Goal: Find specific page/section: Find specific page/section

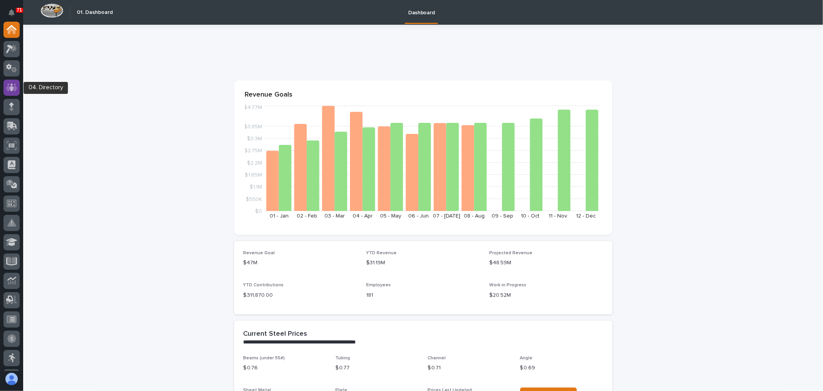
click at [13, 90] on icon at bounding box center [11, 87] width 11 height 9
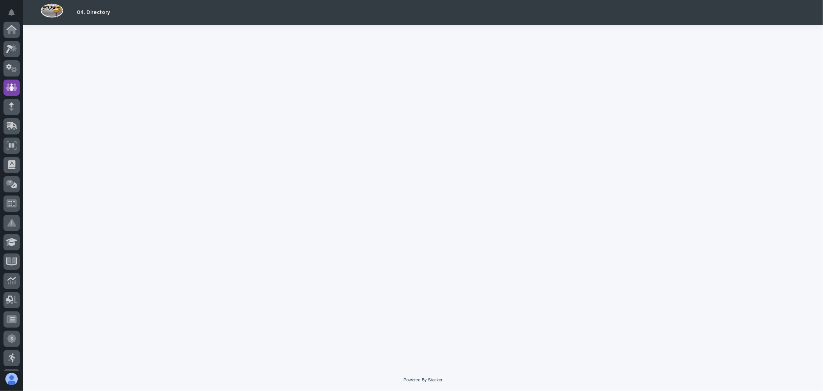
scroll to position [58, 0]
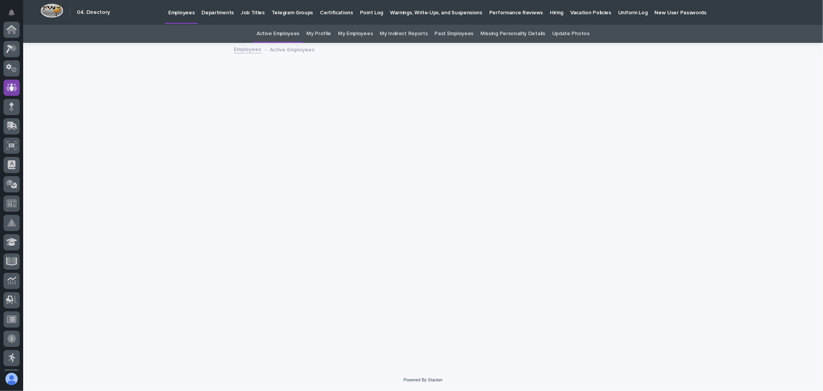
scroll to position [58, 0]
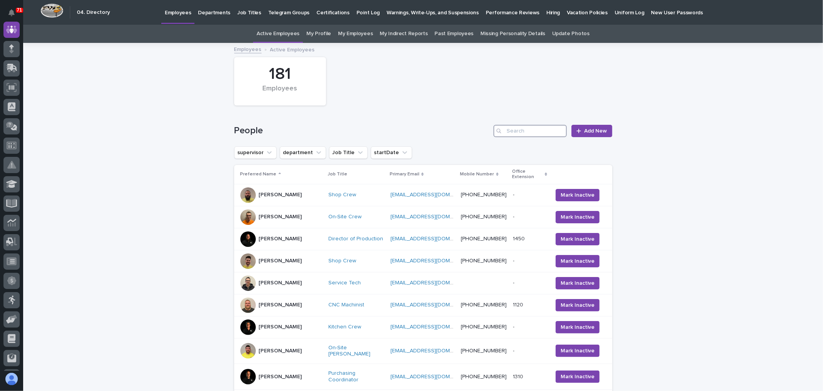
click at [534, 132] on input "Search" at bounding box center [530, 131] width 73 height 12
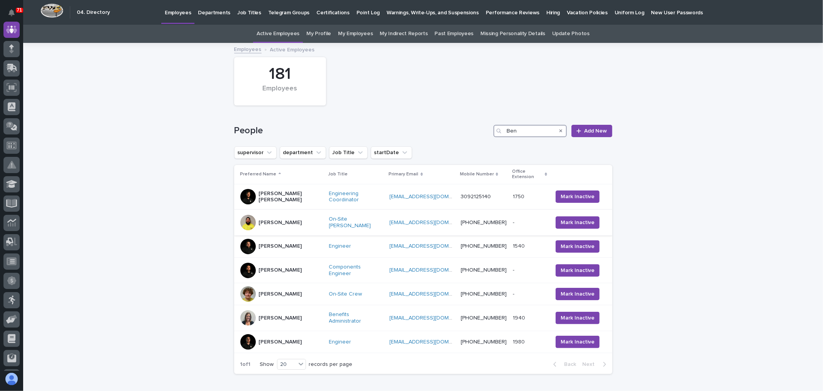
type input "Ben"
click at [291, 215] on div "[PERSON_NAME]" at bounding box center [281, 222] width 83 height 15
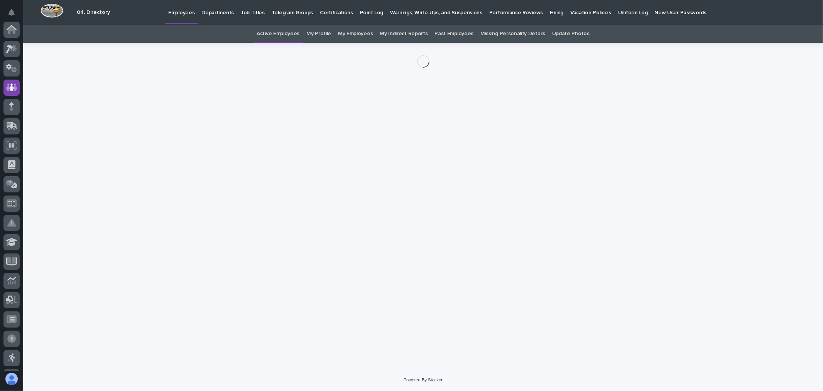
scroll to position [58, 0]
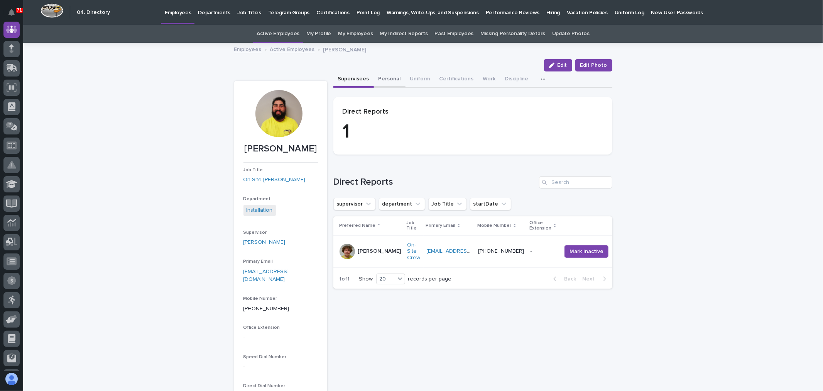
click at [388, 78] on button "Personal" at bounding box center [390, 79] width 32 height 16
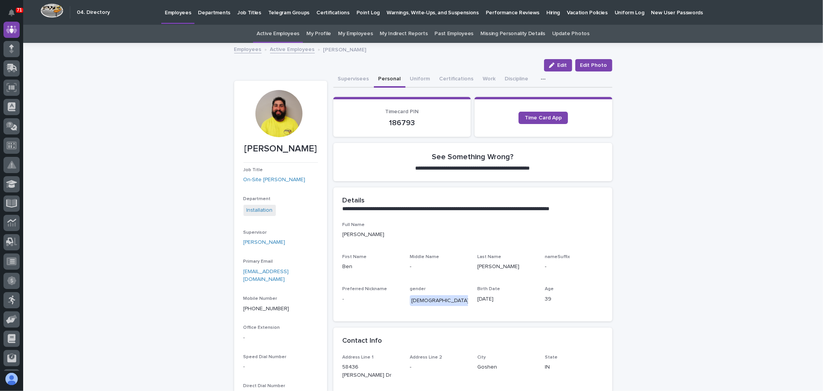
click at [541, 79] on icon "button" at bounding box center [543, 78] width 5 height 5
click at [357, 78] on button "Supervisees" at bounding box center [353, 79] width 41 height 16
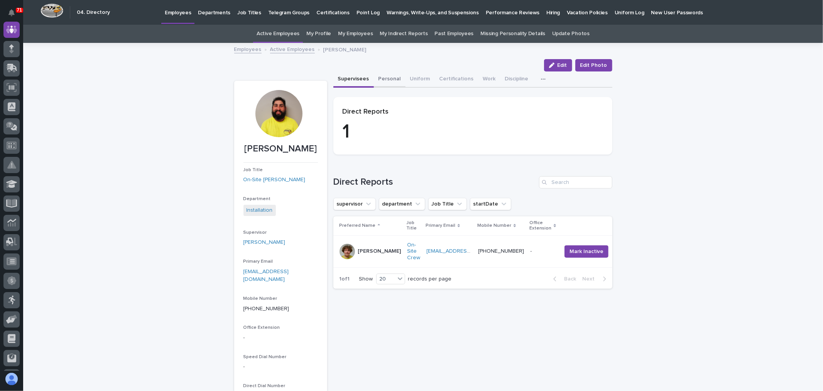
click at [384, 77] on button "Personal" at bounding box center [390, 79] width 32 height 16
